Goal: Transaction & Acquisition: Purchase product/service

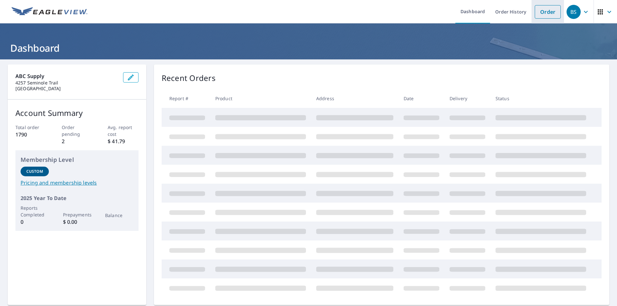
click at [537, 13] on link "Order" at bounding box center [548, 11] width 26 height 13
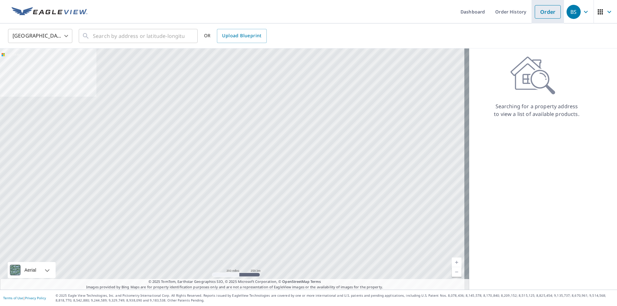
click at [536, 13] on link "Order" at bounding box center [548, 11] width 26 height 13
click at [112, 40] on input "text" at bounding box center [139, 36] width 92 height 18
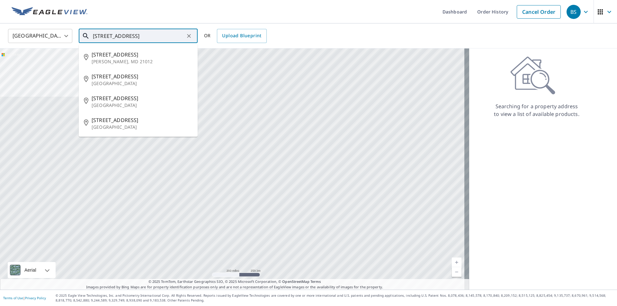
type input "[STREET_ADDRESS]"
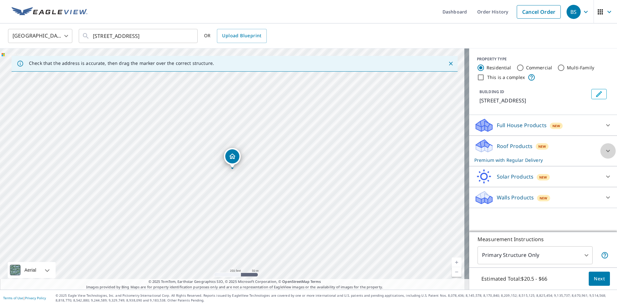
click at [604, 148] on icon at bounding box center [608, 151] width 8 height 8
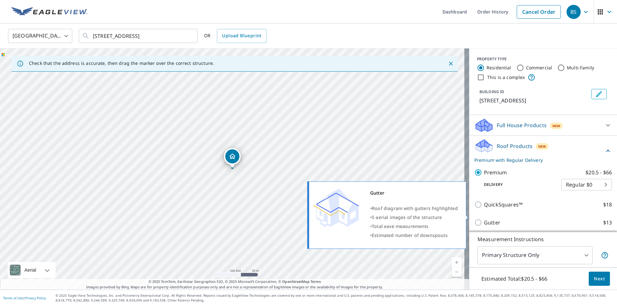
scroll to position [32, 0]
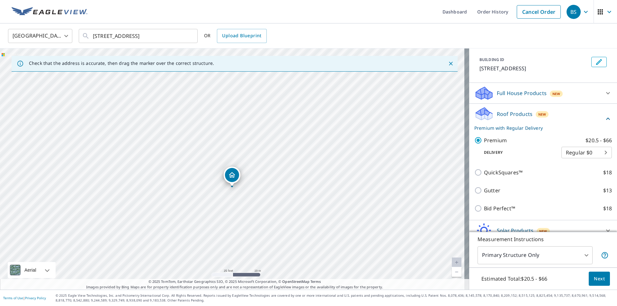
click at [600, 281] on span "Next" at bounding box center [599, 279] width 11 height 8
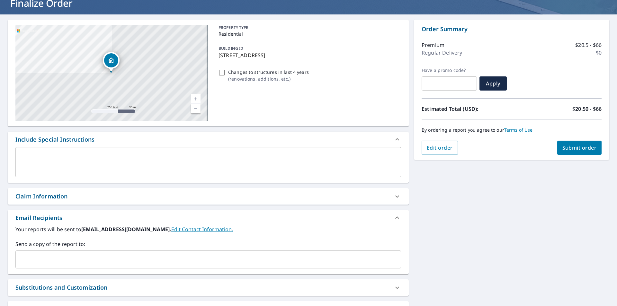
scroll to position [64, 0]
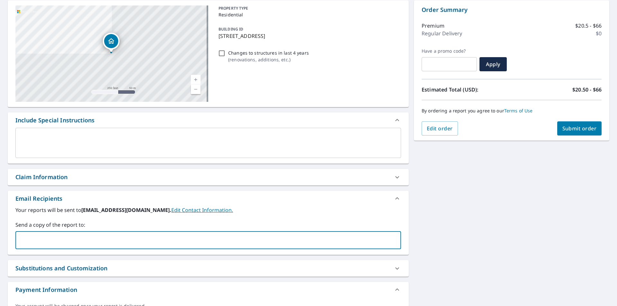
click at [81, 238] on input "text" at bounding box center [203, 240] width 370 height 12
type input "[EMAIL_ADDRESS][DOMAIN_NAME]"
click at [575, 129] on span "Submit order" at bounding box center [579, 128] width 34 height 7
checkbox input "true"
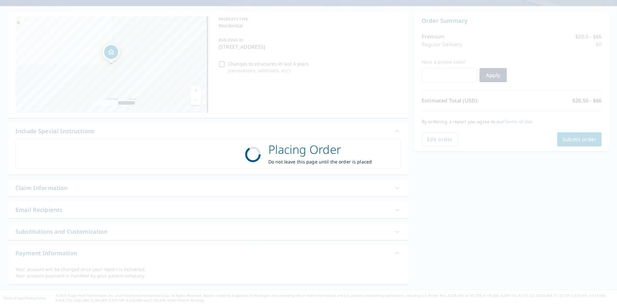
scroll to position [53, 0]
